Goal: Use online tool/utility: Utilize a website feature to perform a specific function

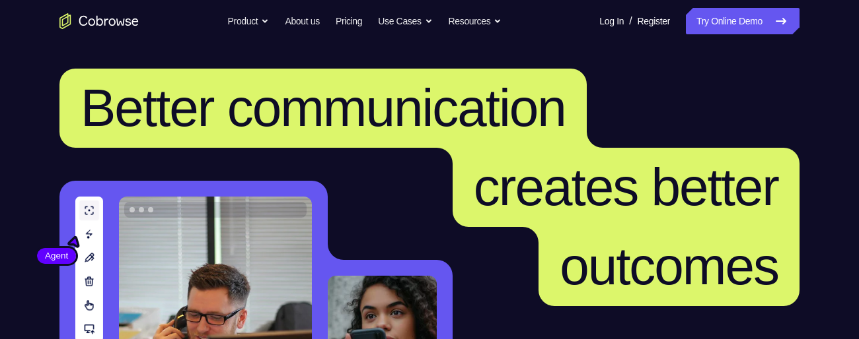
click at [741, 45] on header "Better communication creates better outcomes Customer Agent Agent Knock down co…" at bounding box center [429, 263] width 845 height 443
click at [734, 24] on link "Try Online Demo" at bounding box center [743, 21] width 114 height 26
click at [744, 26] on link "Try Online Demo" at bounding box center [743, 21] width 114 height 26
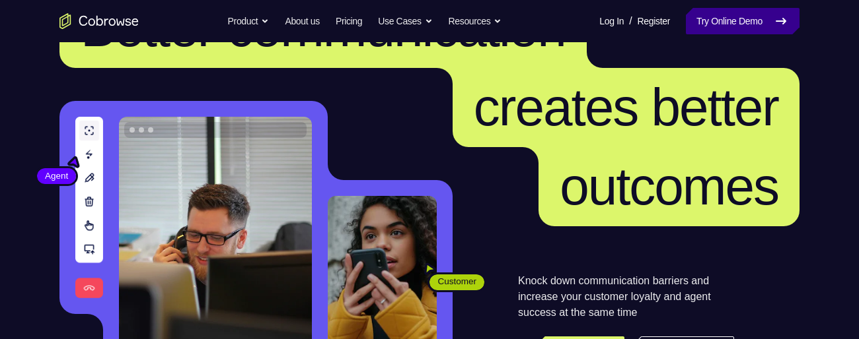
scroll to position [106, 0]
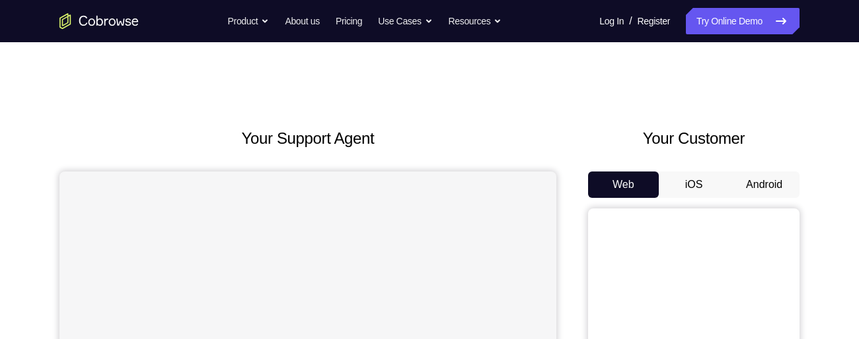
click at [69, 132] on h2 "Your Support Agent" at bounding box center [307, 139] width 497 height 24
click at [763, 188] on button "Android" at bounding box center [763, 185] width 71 height 26
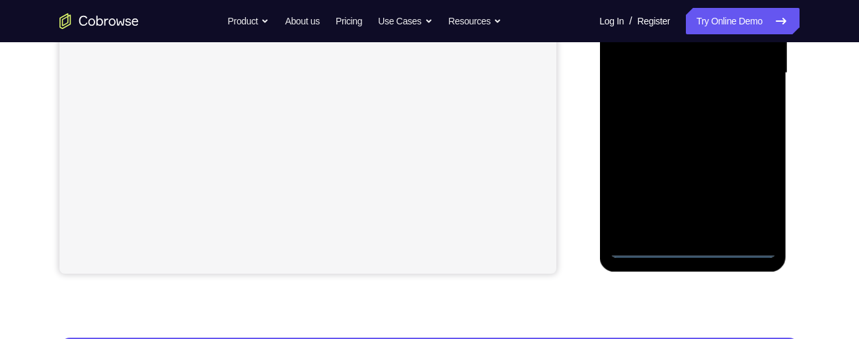
click at [691, 252] on div at bounding box center [692, 73] width 166 height 370
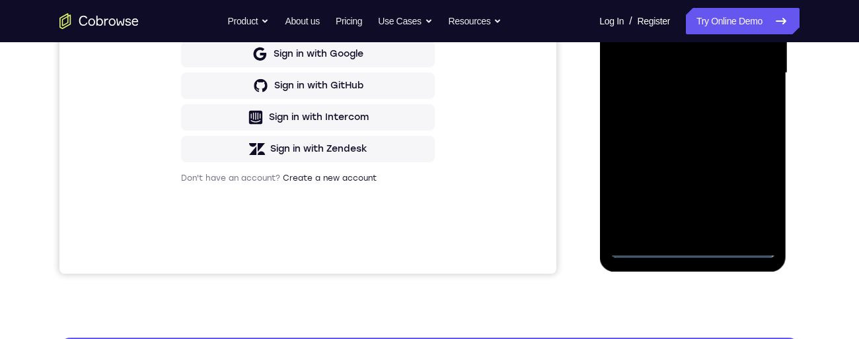
click at [753, 199] on div at bounding box center [692, 73] width 166 height 370
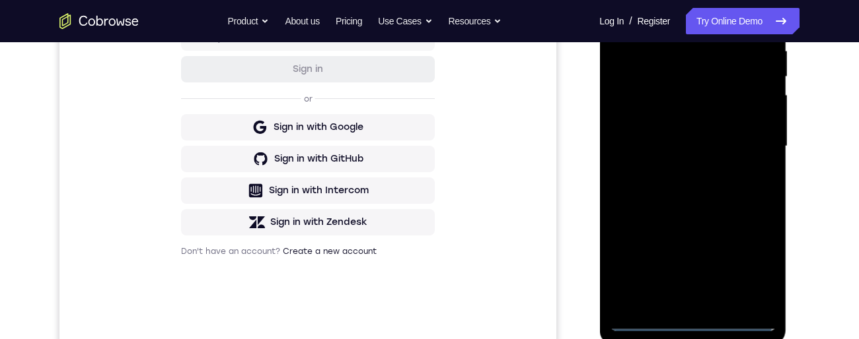
scroll to position [232, 0]
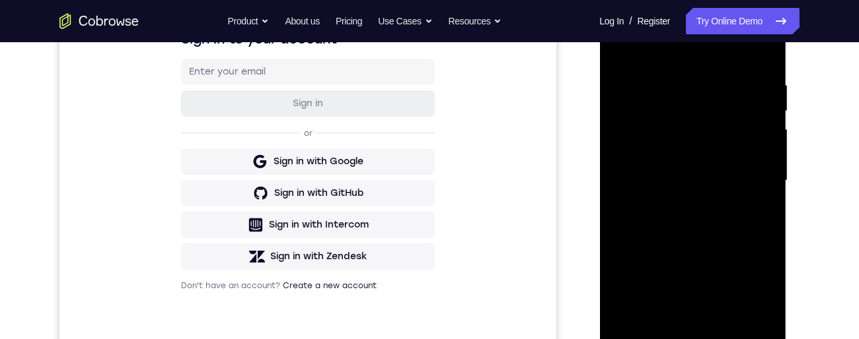
click at [695, 62] on div at bounding box center [692, 181] width 166 height 370
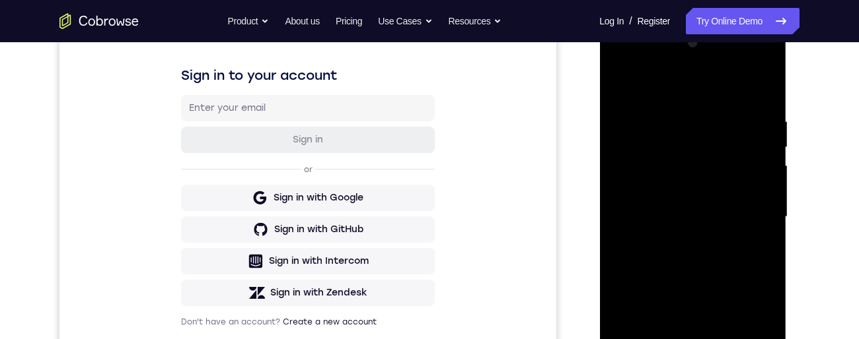
scroll to position [219, 0]
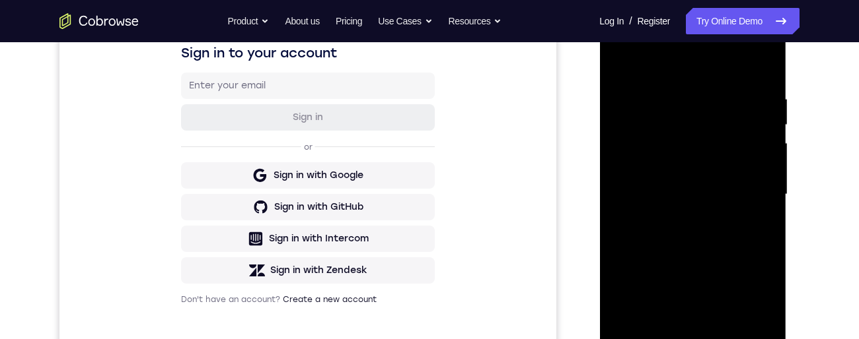
click at [748, 197] on div at bounding box center [692, 195] width 166 height 370
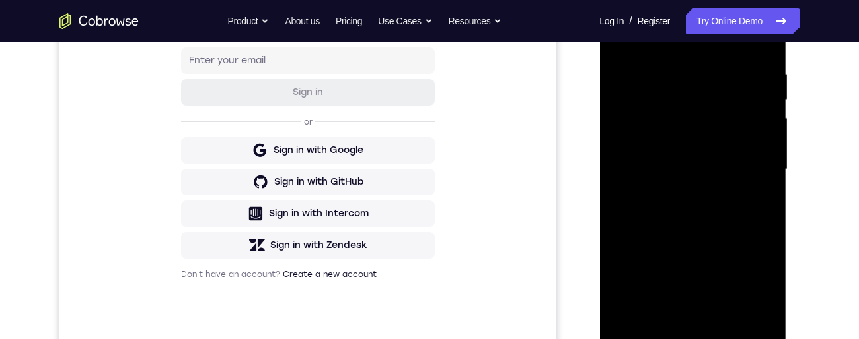
scroll to position [258, 0]
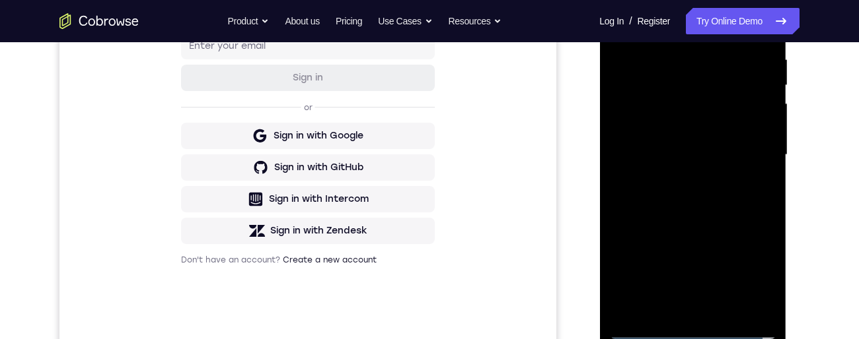
click at [679, 320] on div at bounding box center [692, 155] width 166 height 370
click at [678, 316] on div at bounding box center [692, 155] width 166 height 370
click at [724, 139] on div at bounding box center [692, 155] width 166 height 370
click at [645, 133] on div at bounding box center [692, 155] width 166 height 370
click at [682, 159] on div at bounding box center [692, 155] width 166 height 370
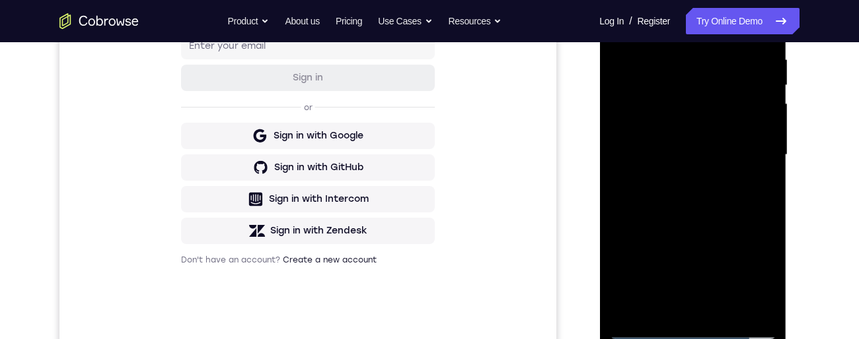
click at [695, 207] on div at bounding box center [692, 155] width 166 height 370
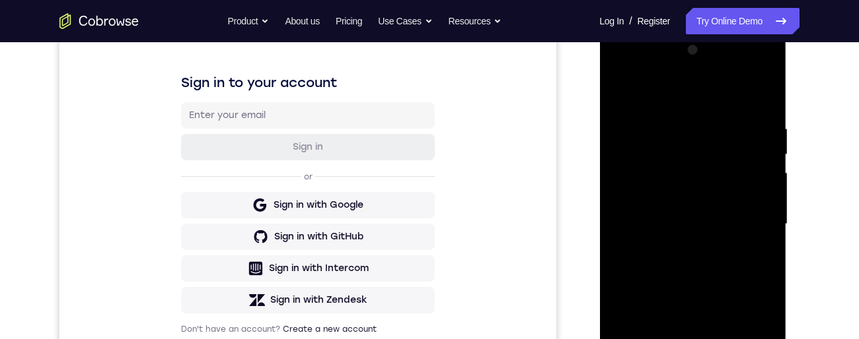
scroll to position [188, 0]
click at [762, 106] on div at bounding box center [692, 225] width 166 height 370
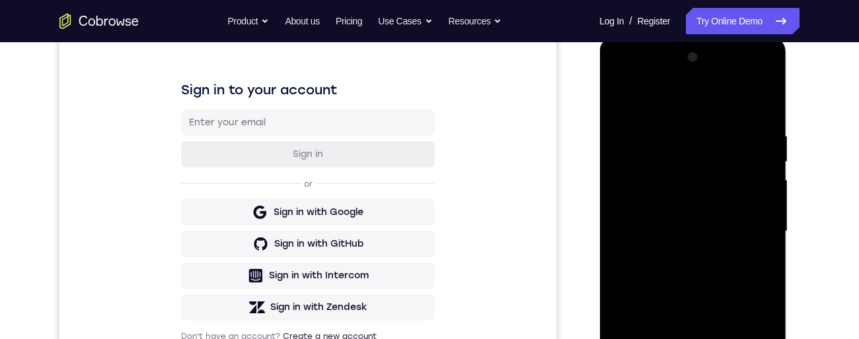
scroll to position [130, 0]
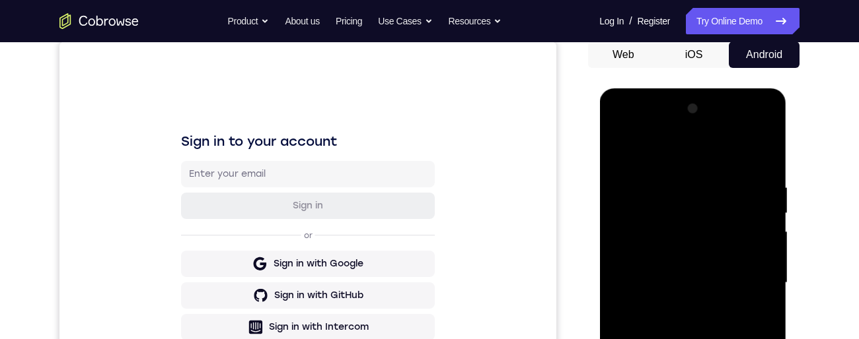
click at [769, 155] on div at bounding box center [692, 283] width 166 height 370
click at [769, 149] on div at bounding box center [692, 283] width 166 height 370
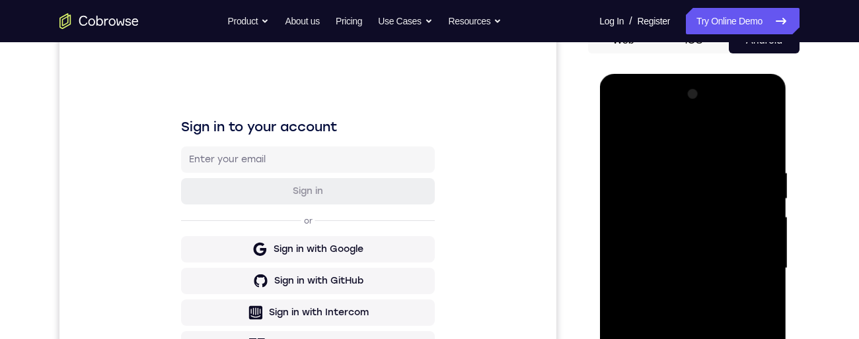
scroll to position [143, 0]
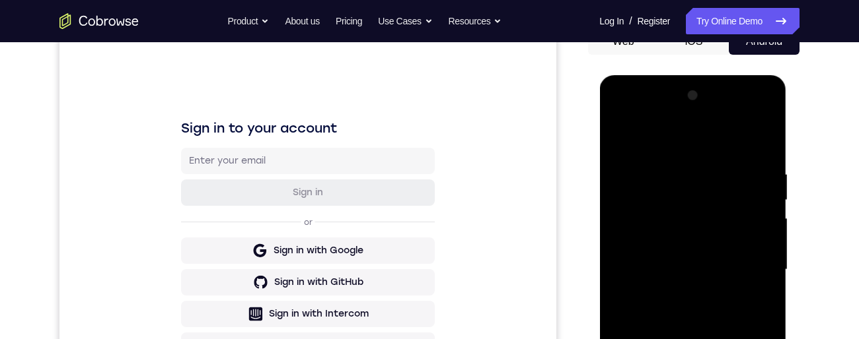
click at [621, 143] on div at bounding box center [692, 270] width 166 height 370
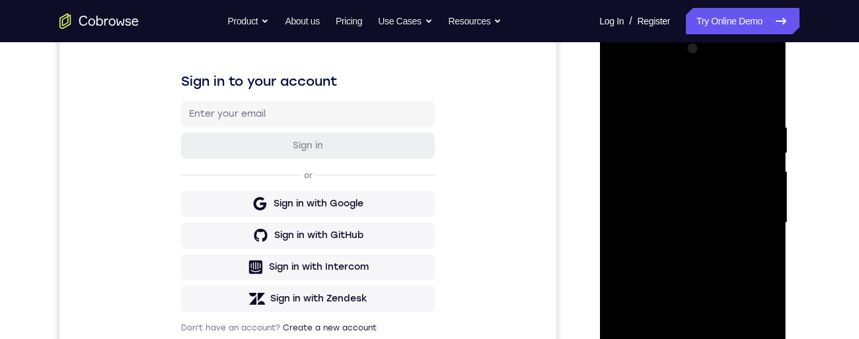
scroll to position [208, 0]
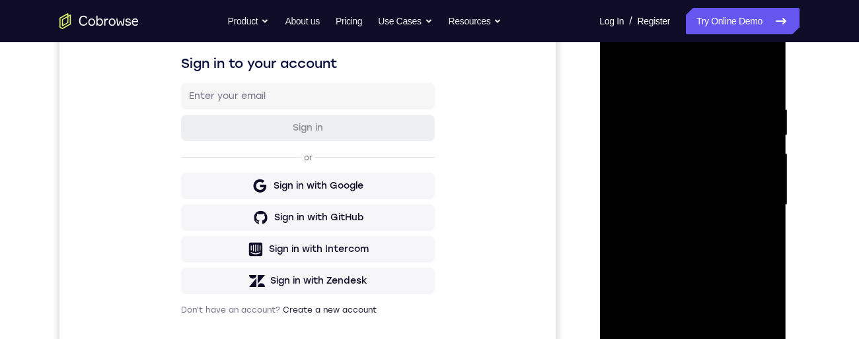
click at [720, 339] on div at bounding box center [692, 205] width 166 height 370
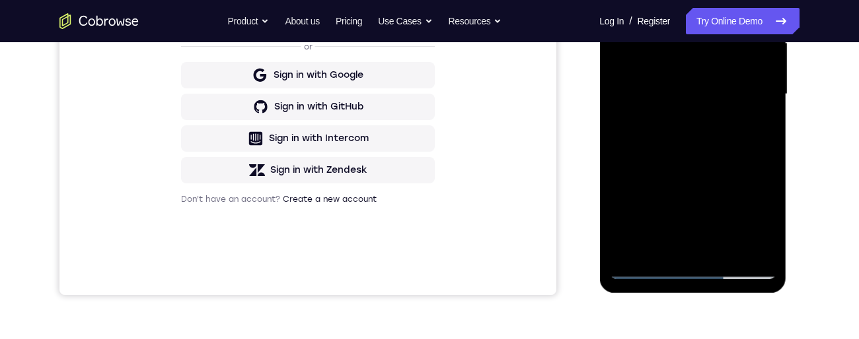
click at [693, 163] on div at bounding box center [692, 95] width 166 height 370
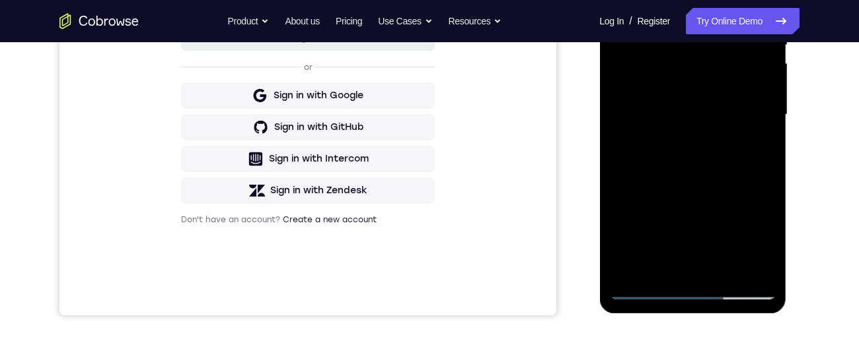
scroll to position [283, 0]
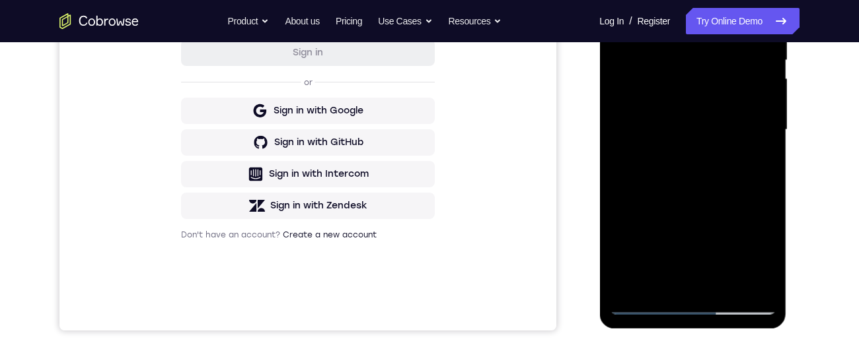
click at [691, 80] on div at bounding box center [692, 130] width 166 height 370
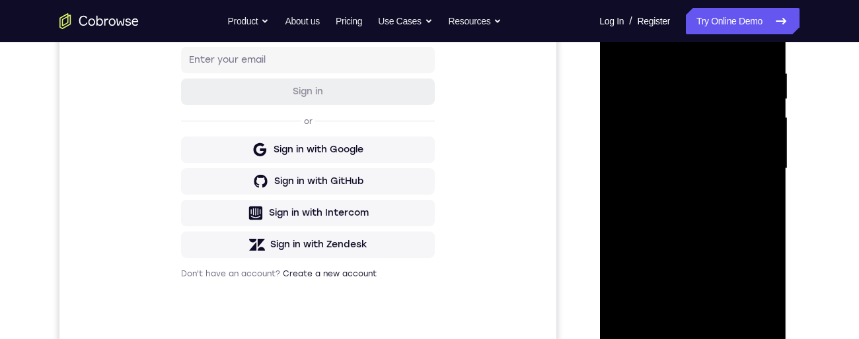
scroll to position [217, 0]
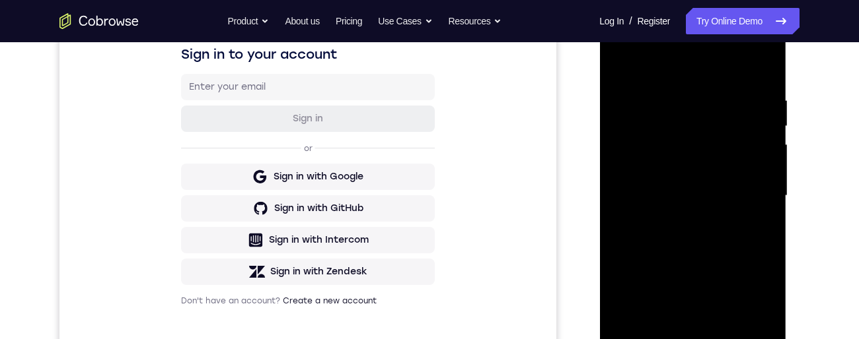
click at [624, 66] on div at bounding box center [692, 196] width 166 height 370
click at [616, 66] on div at bounding box center [692, 196] width 166 height 370
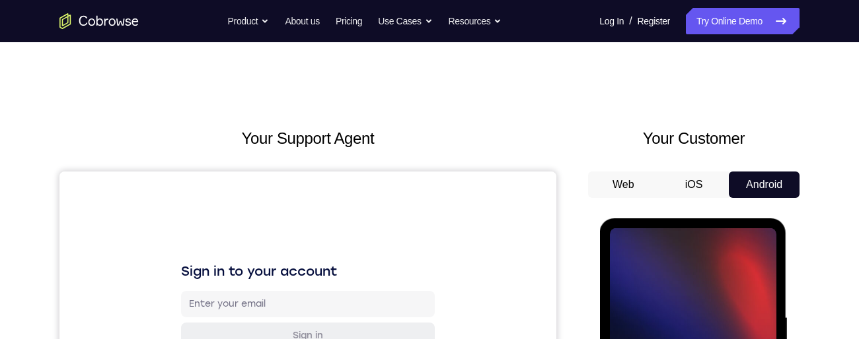
scroll to position [42, 0]
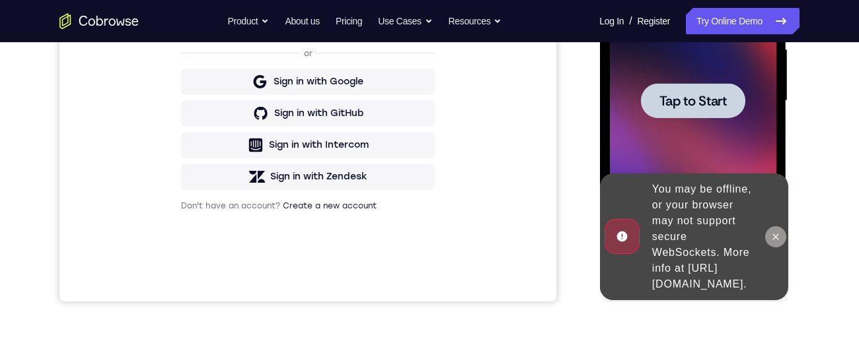
click at [775, 232] on icon at bounding box center [774, 237] width 11 height 11
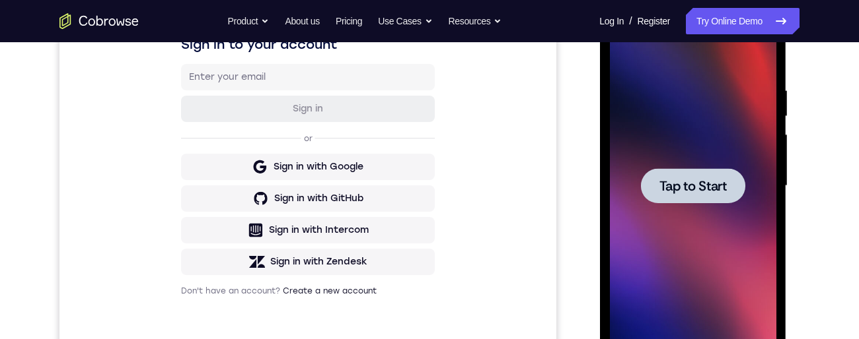
click at [701, 190] on span "Tap to Start" at bounding box center [691, 186] width 67 height 13
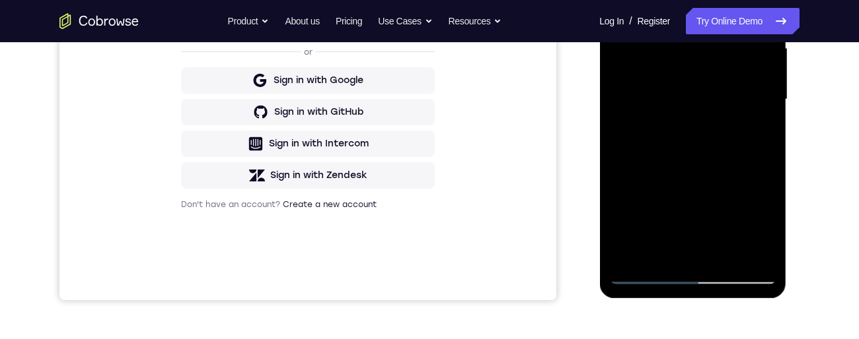
scroll to position [315, 0]
click at [695, 279] on div at bounding box center [692, 98] width 166 height 370
click at [695, 282] on div at bounding box center [692, 98] width 166 height 370
click at [747, 275] on div at bounding box center [692, 98] width 166 height 370
click at [744, 281] on div at bounding box center [692, 98] width 166 height 370
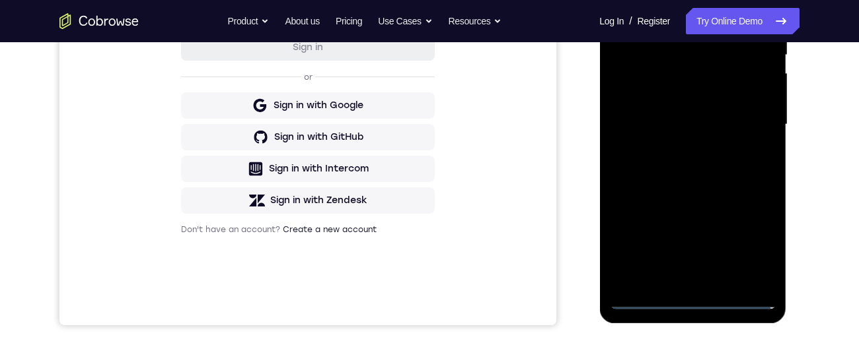
click at [694, 304] on div at bounding box center [692, 125] width 166 height 370
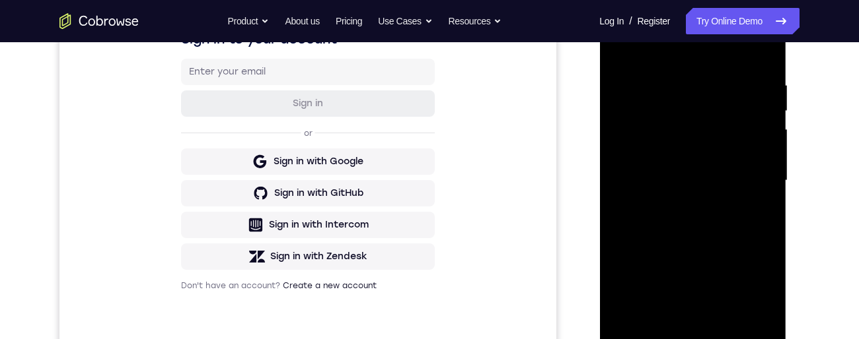
scroll to position [233, 0]
click at [834, 158] on div "Your Support Agent Your Customer Web iOS Android Next Steps We’d be happy to gi…" at bounding box center [429, 244] width 845 height 871
click at [835, 159] on div "Your Support Agent Your Customer Web iOS Android Next Steps We’d be happy to gi…" at bounding box center [429, 244] width 845 height 871
click at [832, 161] on div "Your Support Agent Your Customer Web iOS Android Next Steps We’d be happy to gi…" at bounding box center [429, 244] width 845 height 871
click at [828, 183] on div "Your Support Agent Your Customer Web iOS Android Next Steps We’d be happy to gi…" at bounding box center [429, 244] width 845 height 871
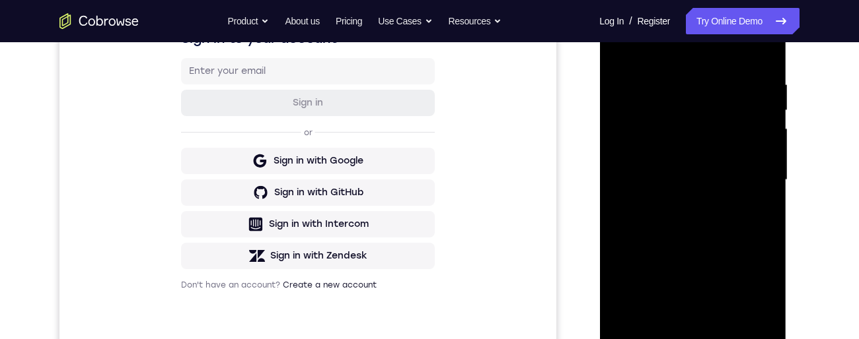
click at [821, 186] on div "Your Support Agent Your Customer Web iOS Android Next Steps We’d be happy to gi…" at bounding box center [429, 244] width 845 height 871
click at [819, 188] on div "Your Support Agent Your Customer Web iOS Android Next Steps We’d be happy to gi…" at bounding box center [429, 244] width 845 height 871
click at [800, 206] on div "Your Support Agent Your Customer Web iOS Android Next Steps We’d be happy to gi…" at bounding box center [429, 244] width 845 height 871
click at [798, 209] on div at bounding box center [693, 179] width 211 height 406
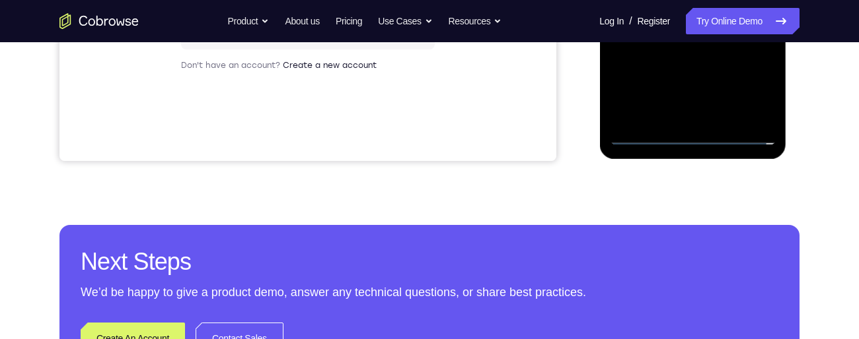
scroll to position [361, 0]
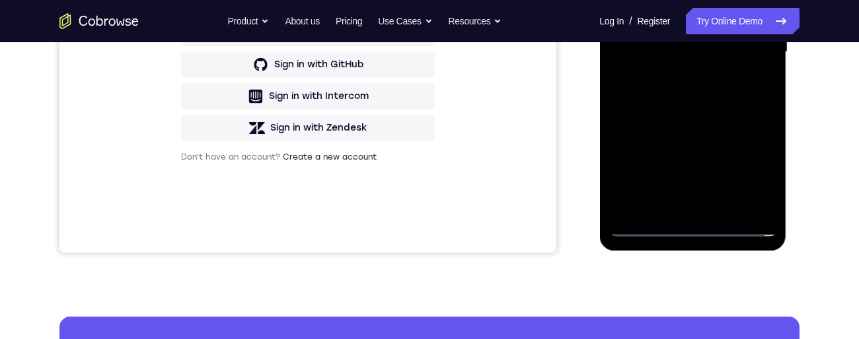
click at [760, 170] on div at bounding box center [692, 52] width 166 height 370
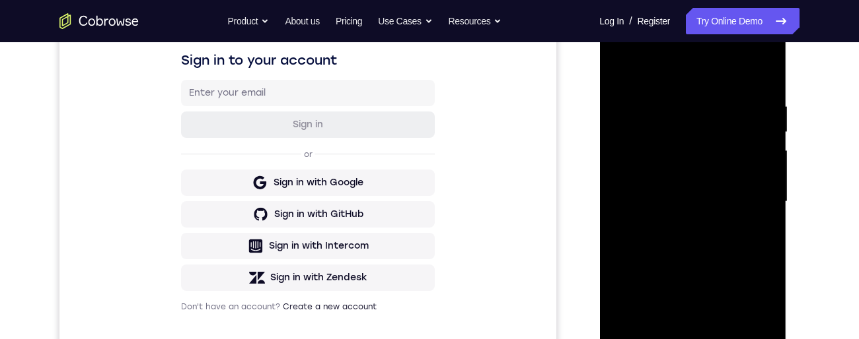
scroll to position [153, 0]
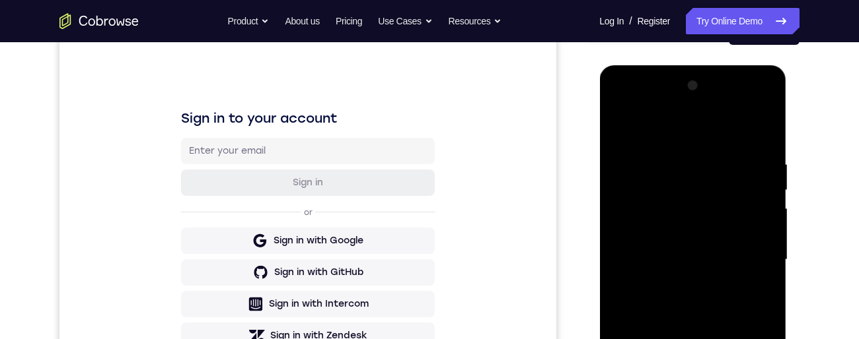
click at [691, 105] on div at bounding box center [692, 260] width 166 height 370
click at [703, 111] on div at bounding box center [692, 260] width 166 height 370
click at [705, 130] on div at bounding box center [692, 260] width 166 height 370
click at [758, 256] on div at bounding box center [692, 260] width 166 height 370
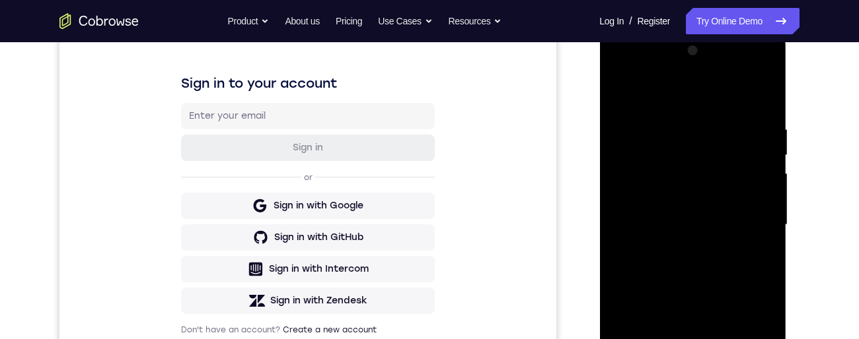
click at [676, 248] on div at bounding box center [692, 225] width 166 height 370
click at [713, 217] on div at bounding box center [692, 225] width 166 height 370
click at [690, 198] on div at bounding box center [692, 225] width 166 height 370
click at [705, 230] on div at bounding box center [692, 225] width 166 height 370
click at [703, 274] on div at bounding box center [692, 225] width 166 height 370
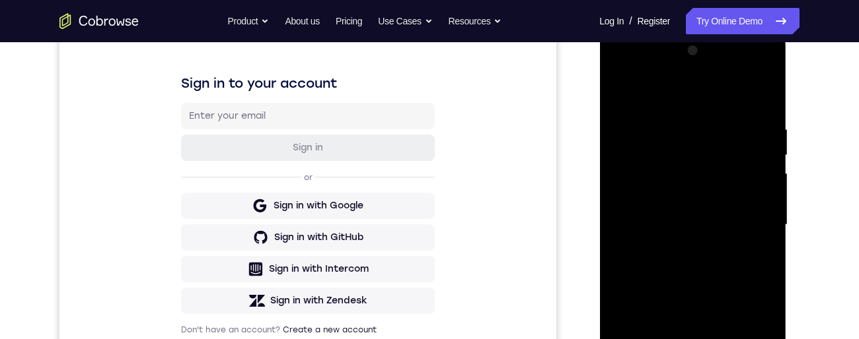
click at [705, 265] on div at bounding box center [692, 225] width 166 height 370
click at [693, 270] on div at bounding box center [692, 225] width 166 height 370
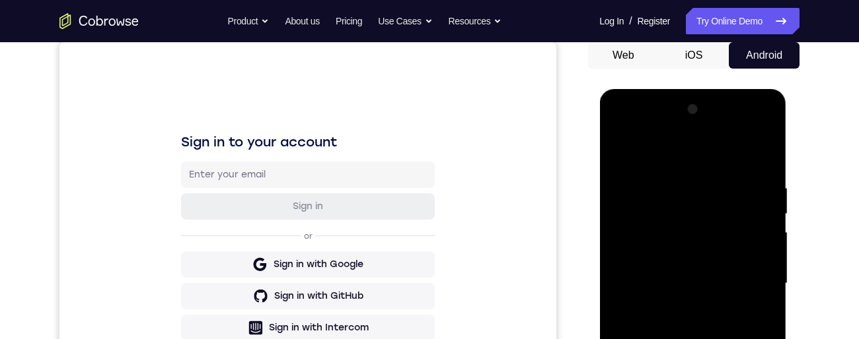
click at [619, 147] on div at bounding box center [692, 284] width 166 height 370
click at [622, 149] on div at bounding box center [692, 284] width 166 height 370
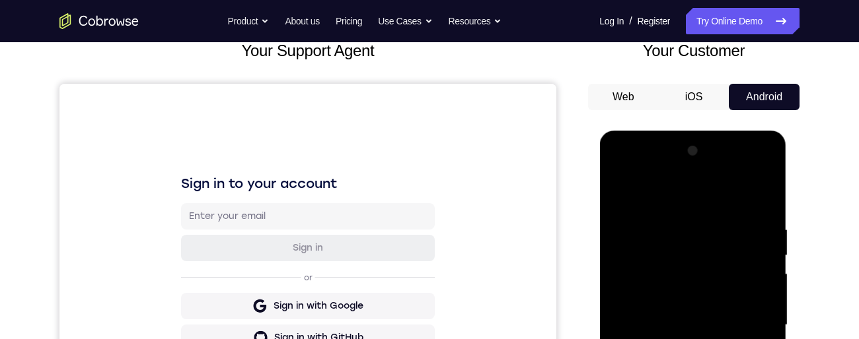
scroll to position [94, 0]
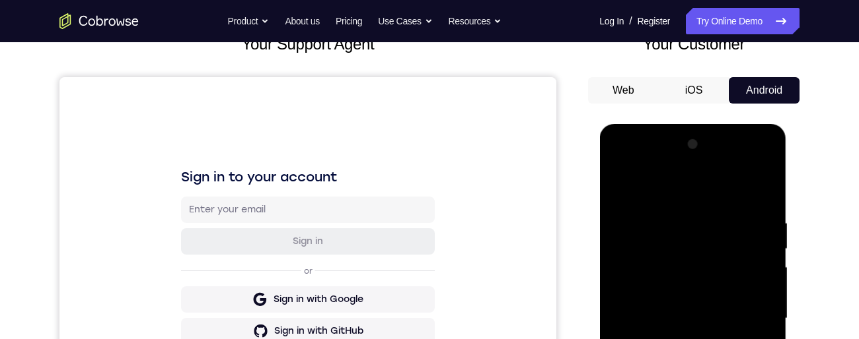
click at [686, 92] on button "iOS" at bounding box center [693, 90] width 71 height 26
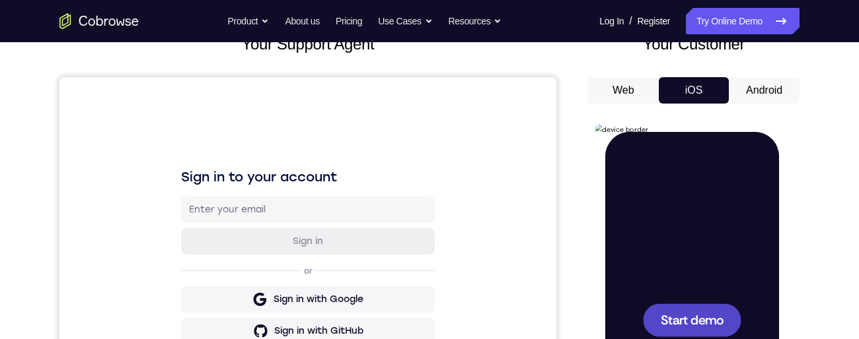
scroll to position [218, 0]
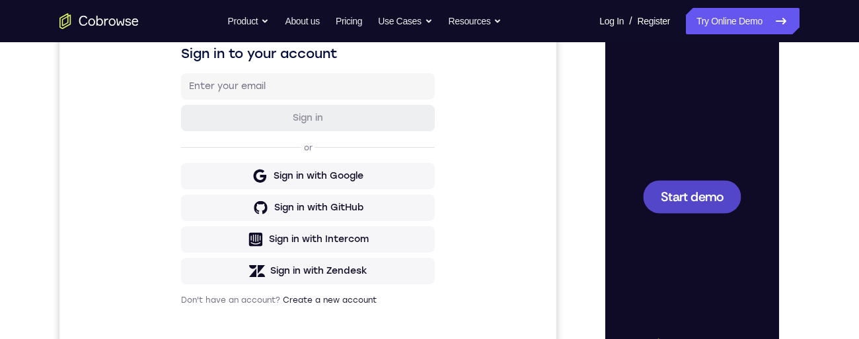
click at [660, 195] on span "Start demo" at bounding box center [691, 196] width 63 height 13
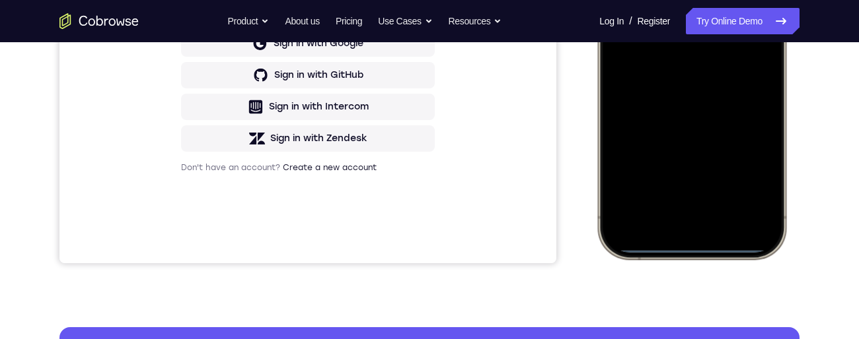
scroll to position [461, 0]
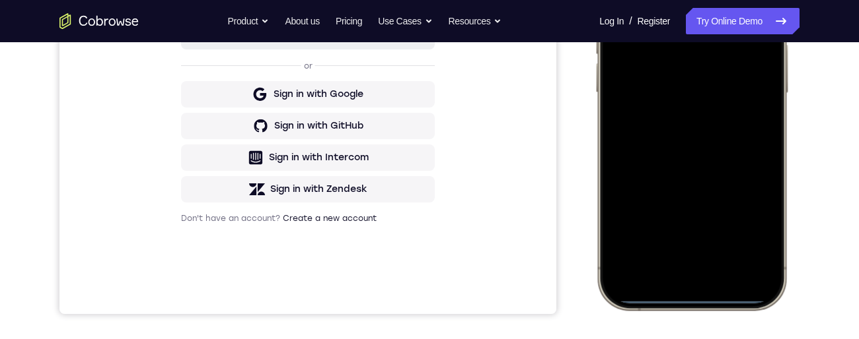
scroll to position [328, 0]
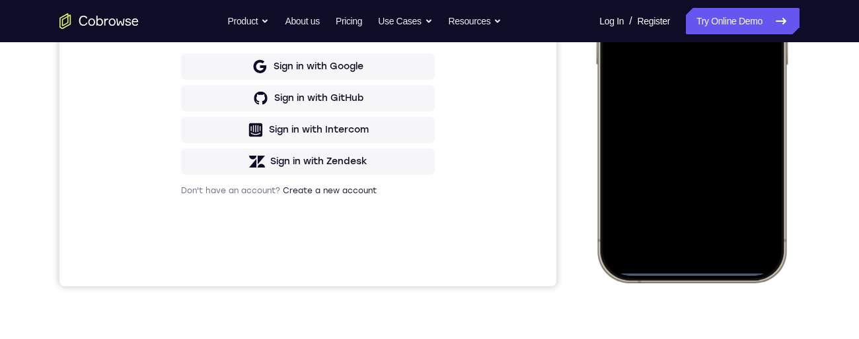
click at [684, 273] on div at bounding box center [691, 86] width 174 height 377
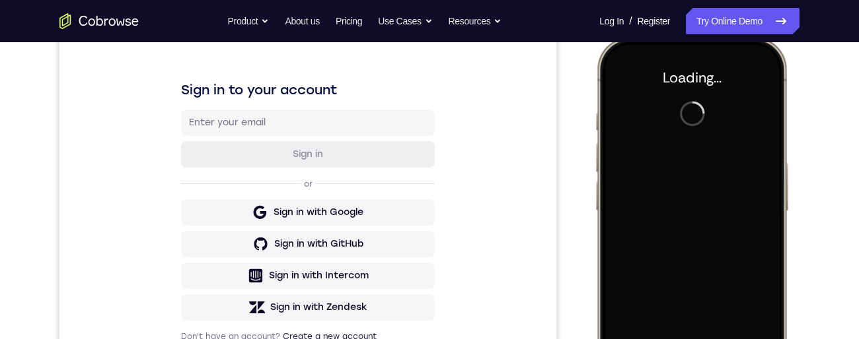
scroll to position [0, 0]
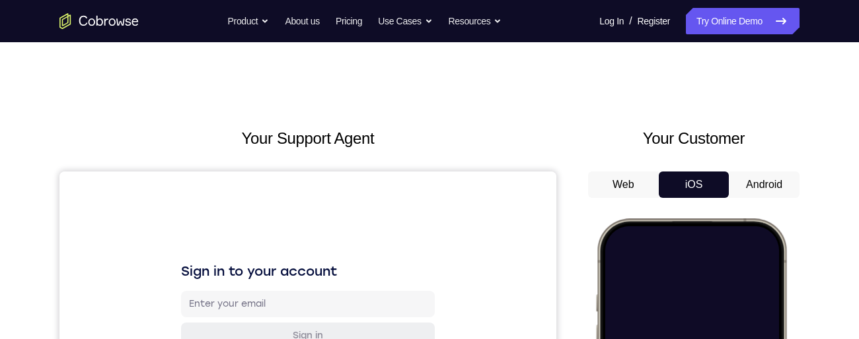
click at [757, 193] on button "Android" at bounding box center [763, 185] width 71 height 26
